Goal: Check status: Check status

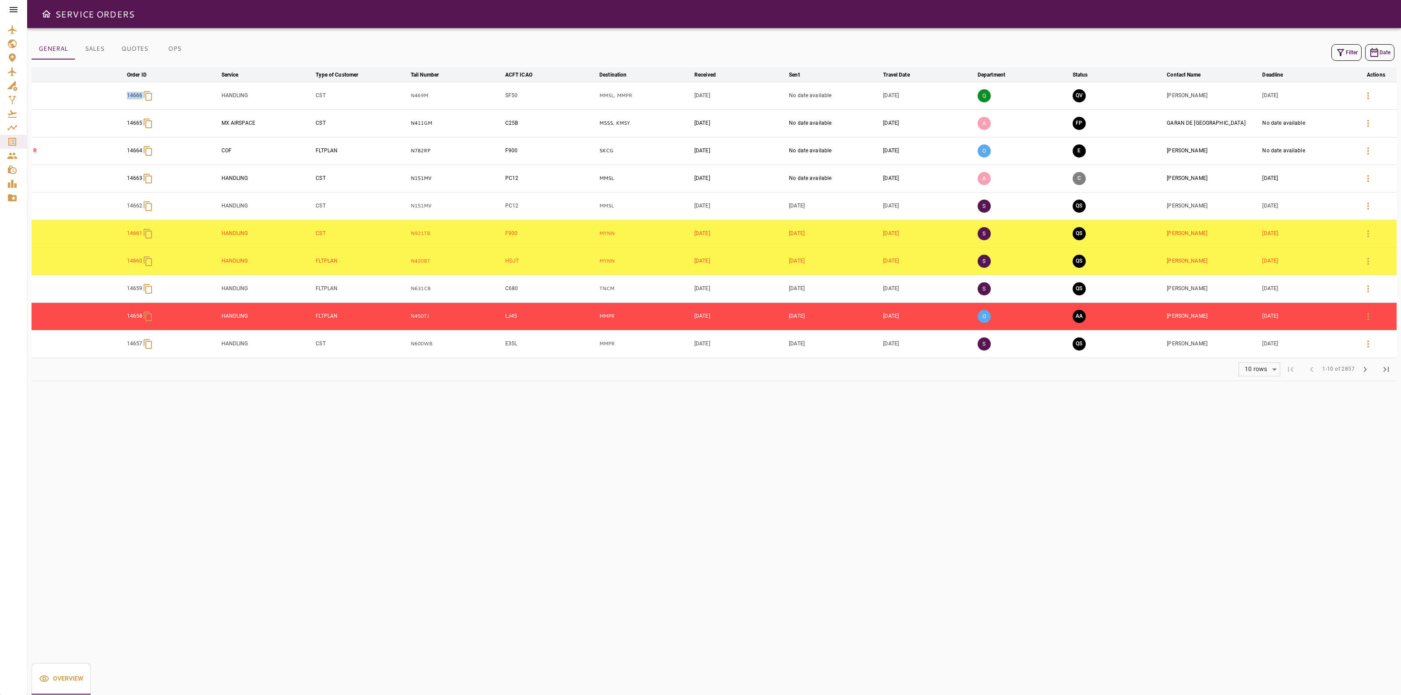
drag, startPoint x: 70, startPoint y: 97, endPoint x: 139, endPoint y: 104, distance: 69.1
click at [139, 104] on tr "14666 HANDLING CST N469M SF50 MMSL, MMPR Oct 06, 2025 No date available Oct 21,…" at bounding box center [714, 96] width 1365 height 28
copy p "14666"
click at [428, 93] on p "N469M" at bounding box center [456, 95] width 91 height 7
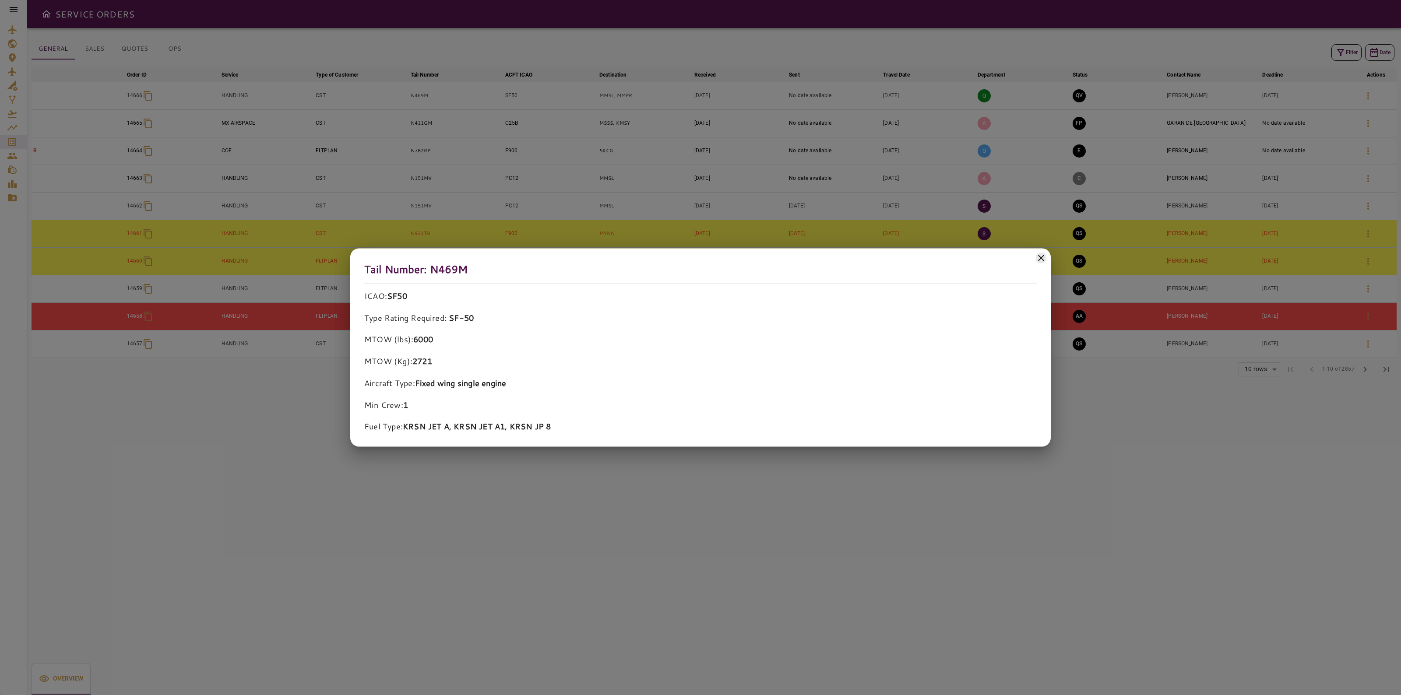
click at [1038, 257] on icon at bounding box center [1041, 258] width 11 height 11
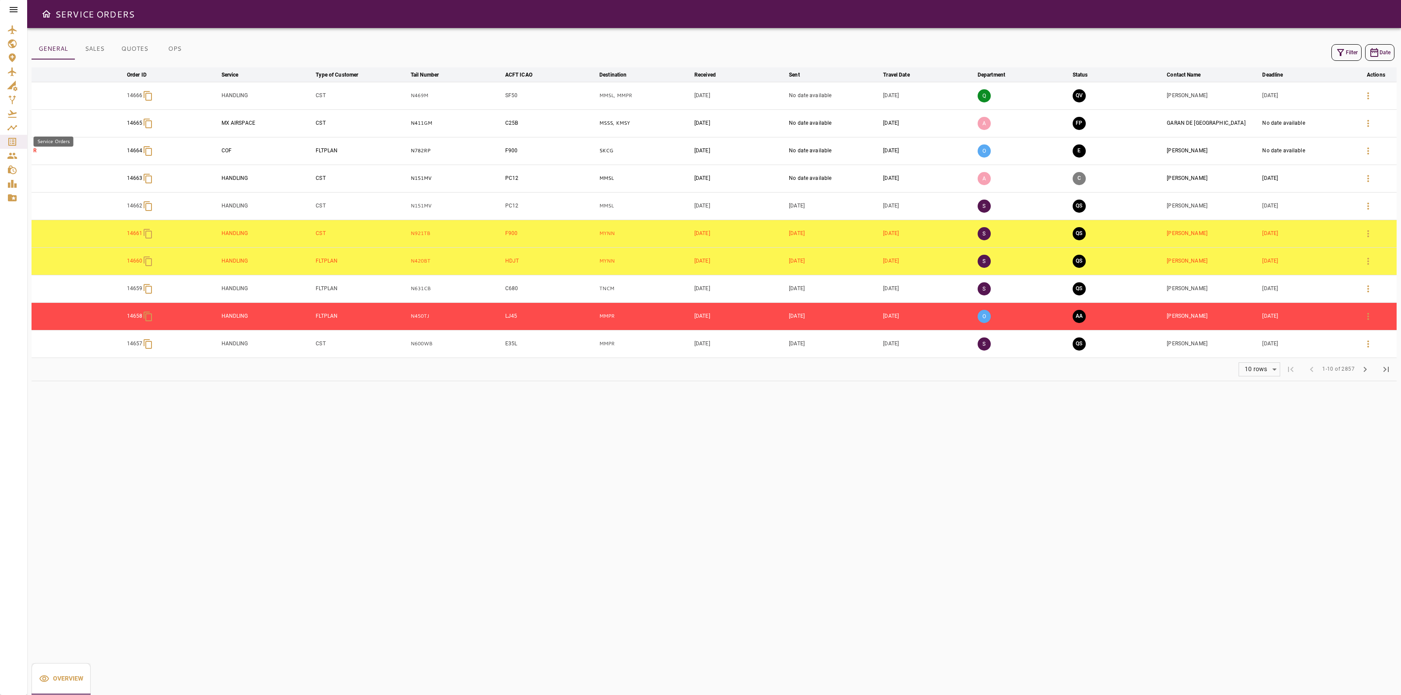
click at [8, 141] on icon "Service Orders" at bounding box center [12, 142] width 11 height 11
click at [12, 158] on icon "Contacts" at bounding box center [12, 156] width 10 height 6
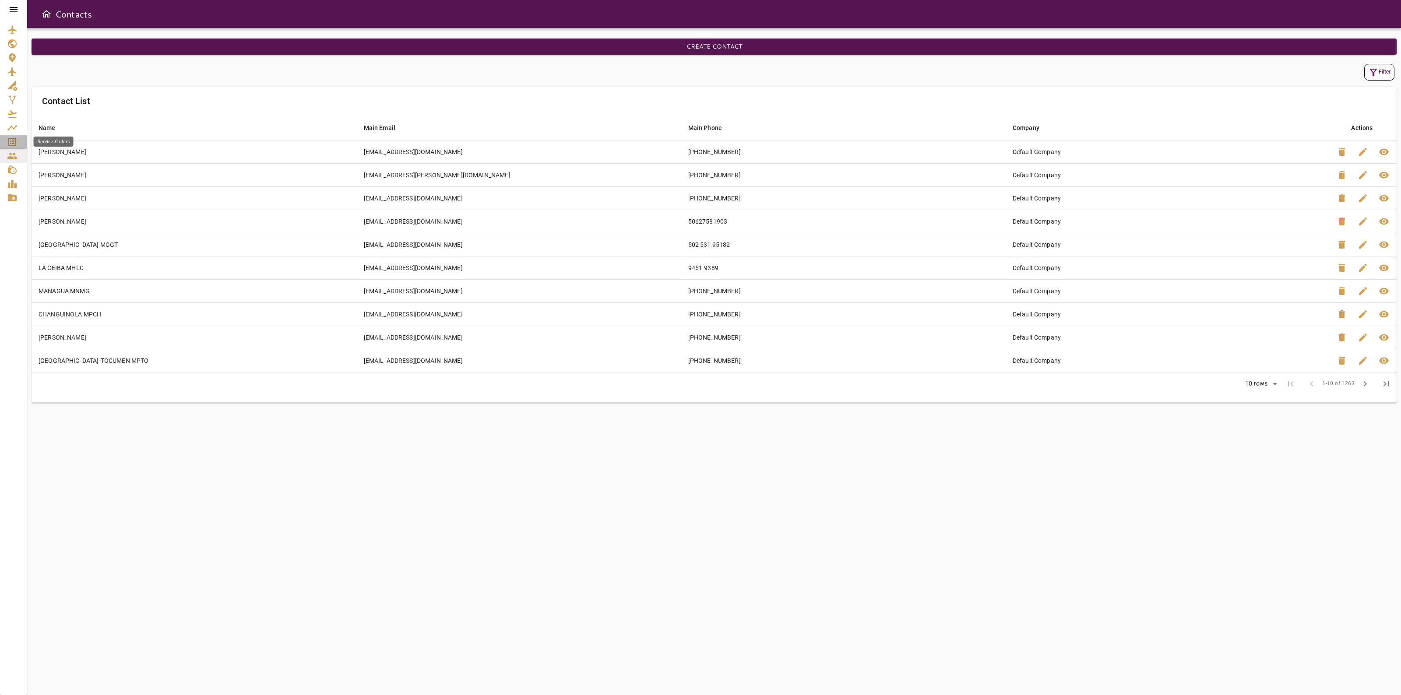
click at [7, 138] on icon "Service Orders" at bounding box center [12, 142] width 11 height 11
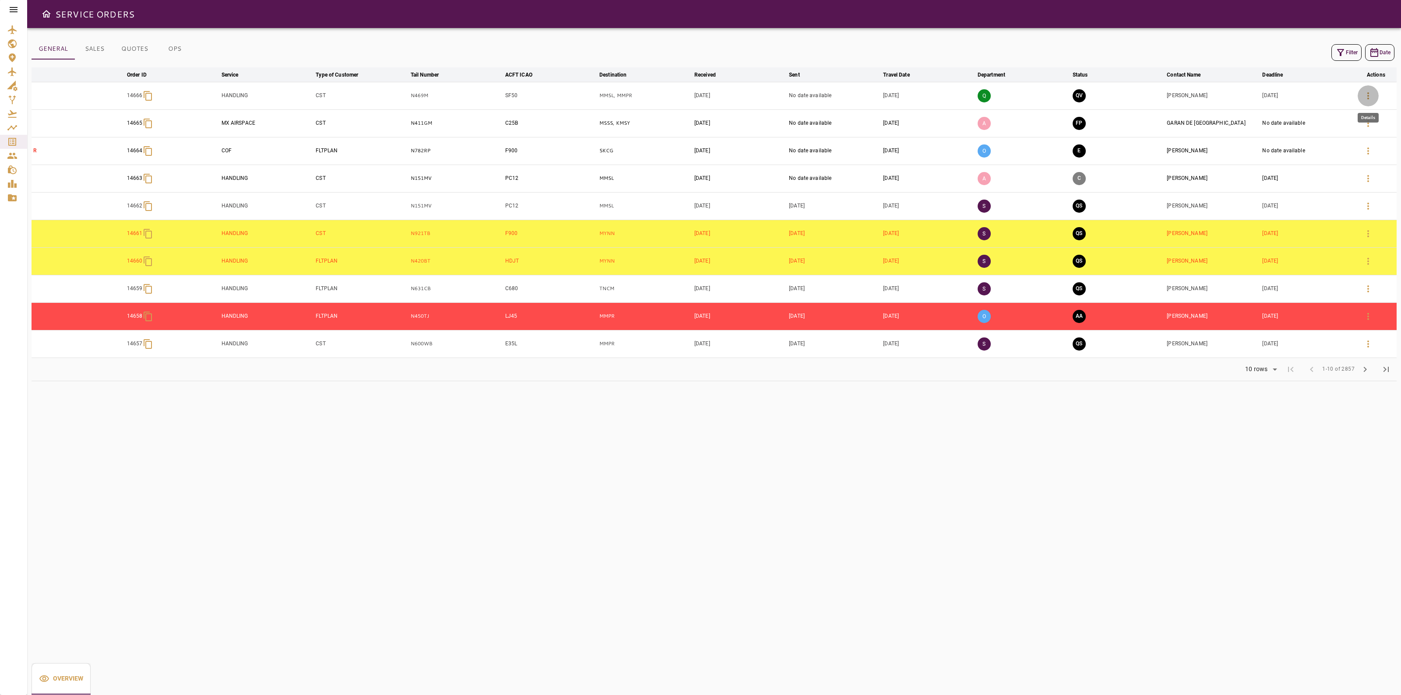
click at [1358, 98] on button "button" at bounding box center [1367, 95] width 21 height 21
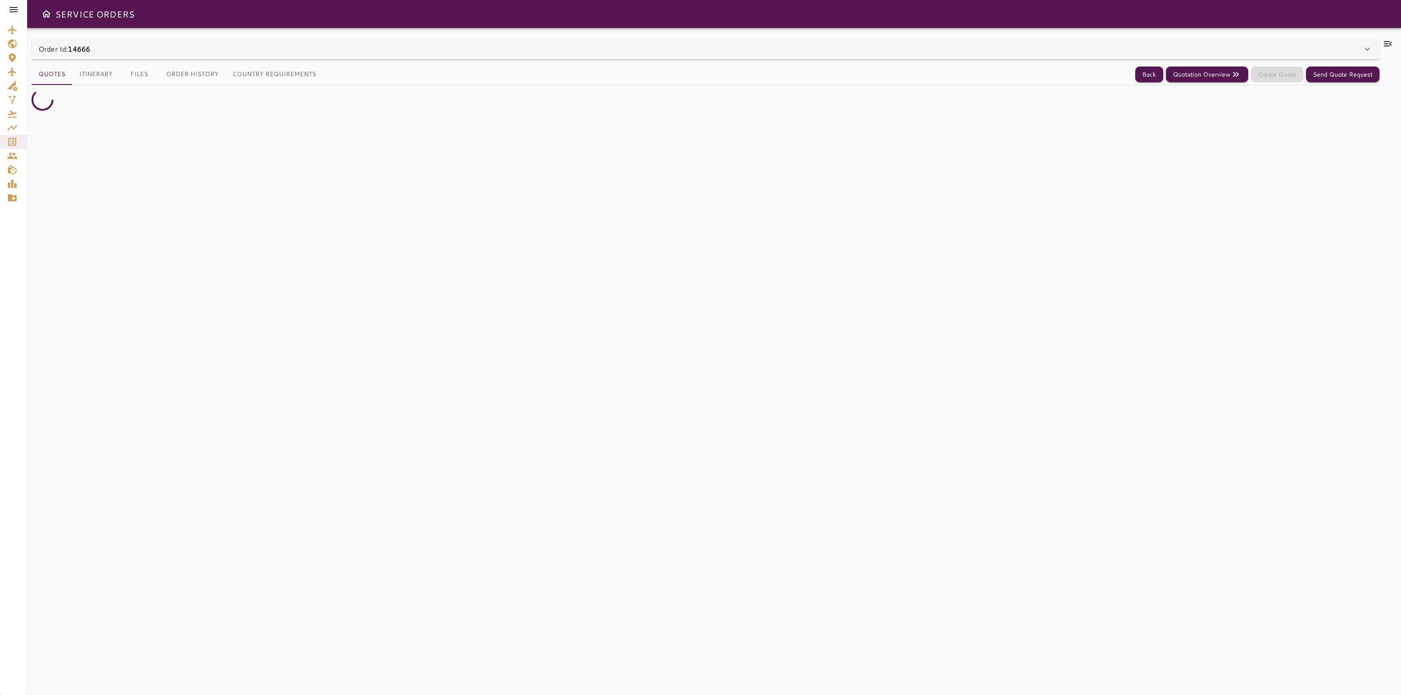
click at [1277, 49] on div "Order Id: 14666" at bounding box center [700, 49] width 1323 height 11
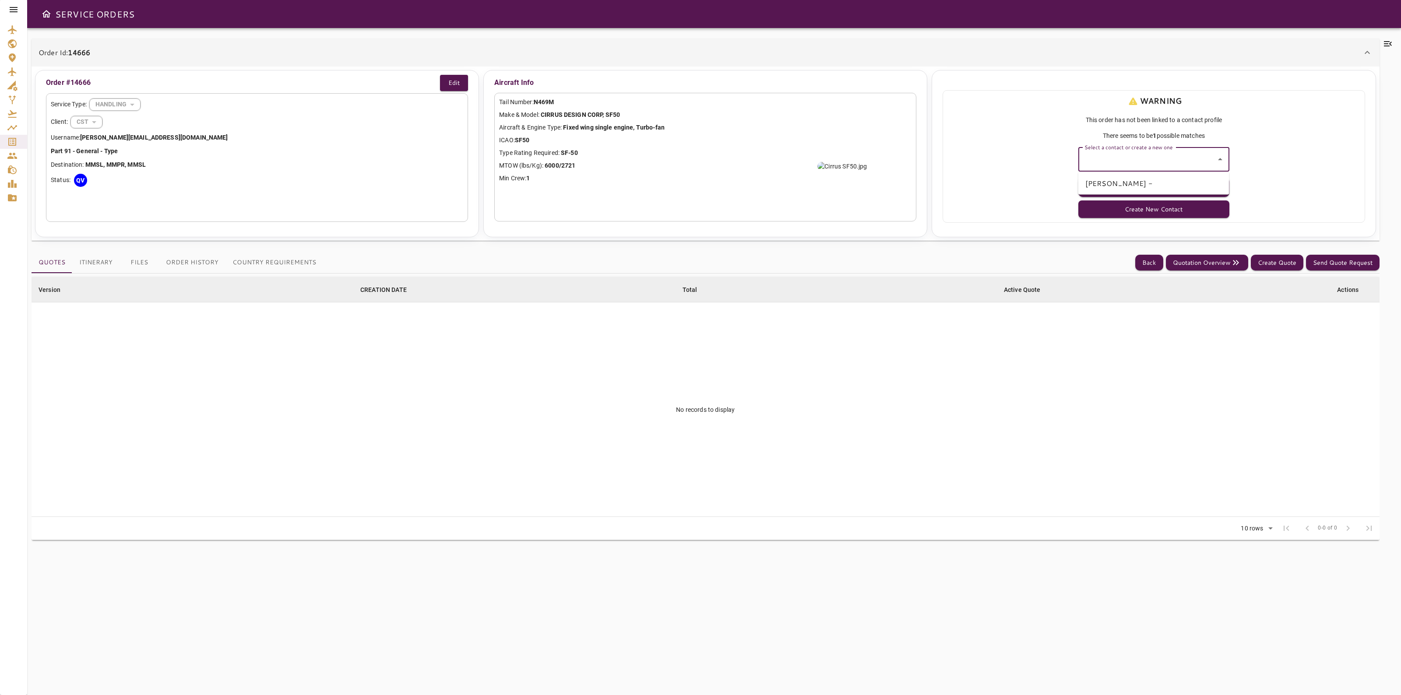
click at [1206, 157] on input "Select a contact or create a new one" at bounding box center [1147, 159] width 130 height 17
click at [1132, 183] on li "David Jenks -" at bounding box center [1153, 184] width 151 height 16
type input "**********"
click at [1132, 183] on button "Select Contact" at bounding box center [1153, 187] width 151 height 20
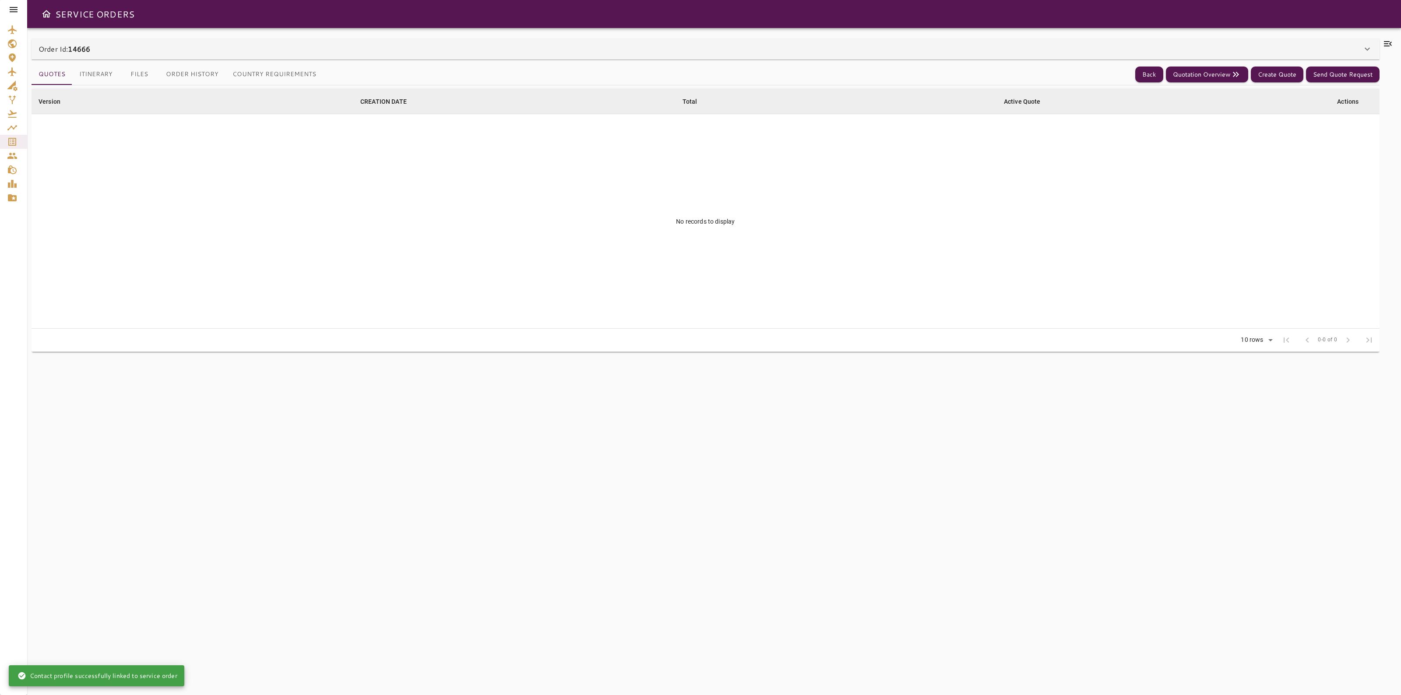
click at [905, 60] on div "Quotes Itinerary Files Order History Country Requirements Back Quotation Overvi…" at bounding box center [706, 372] width 1348 height 625
click at [1200, 70] on button "Quotation Overview" at bounding box center [1207, 75] width 82 height 16
click at [1195, 80] on button "Quotation Overview" at bounding box center [1207, 75] width 82 height 16
